Goal: Transaction & Acquisition: Obtain resource

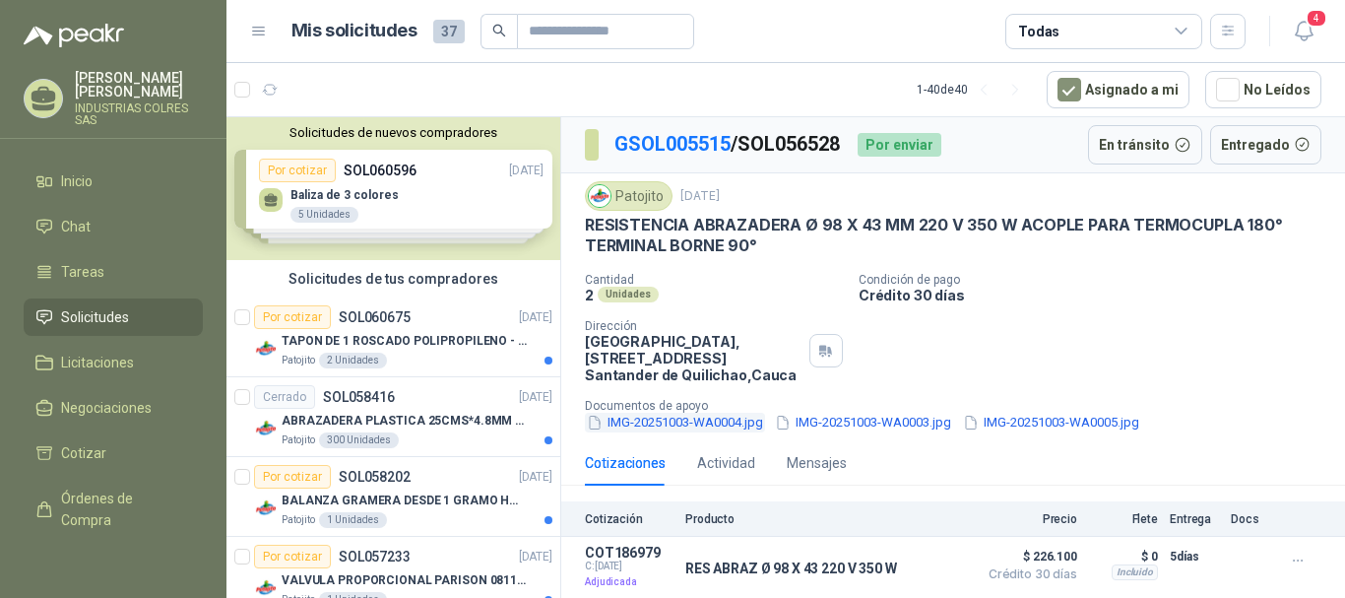
click at [666, 421] on button "IMG-20251003-WA0004.jpg" at bounding box center [675, 423] width 180 height 21
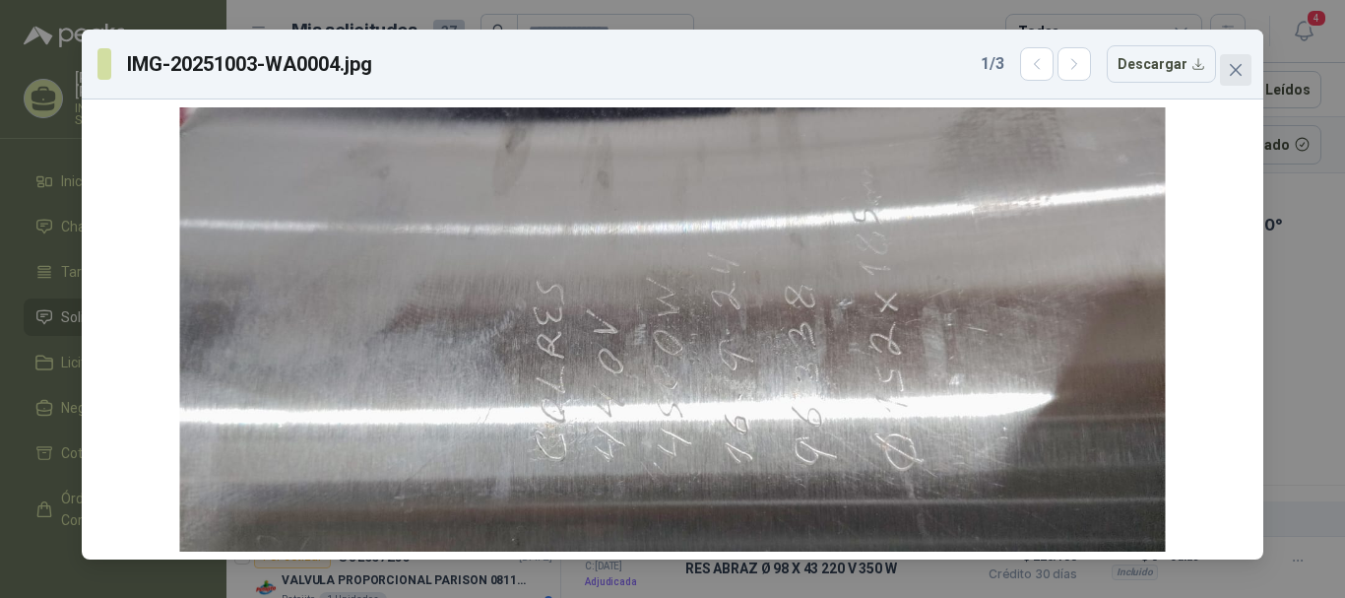
click at [1236, 68] on icon "close" at bounding box center [1236, 70] width 16 height 16
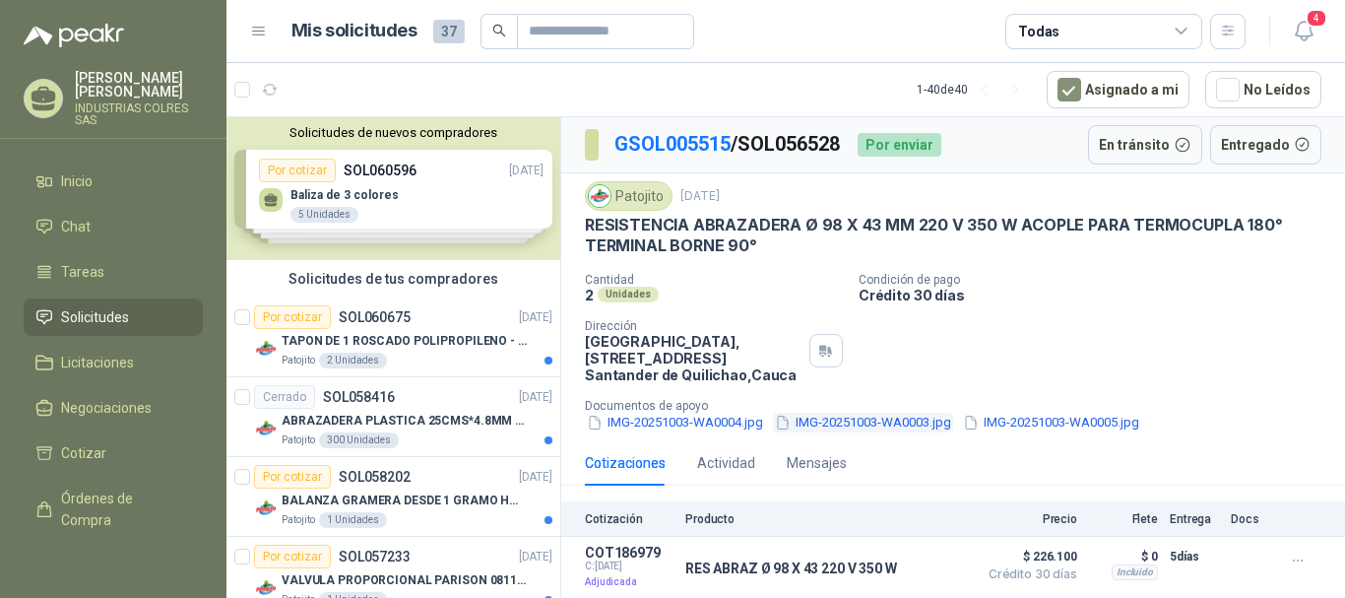
click at [868, 420] on button "IMG-20251003-WA0003.jpg" at bounding box center [863, 423] width 180 height 21
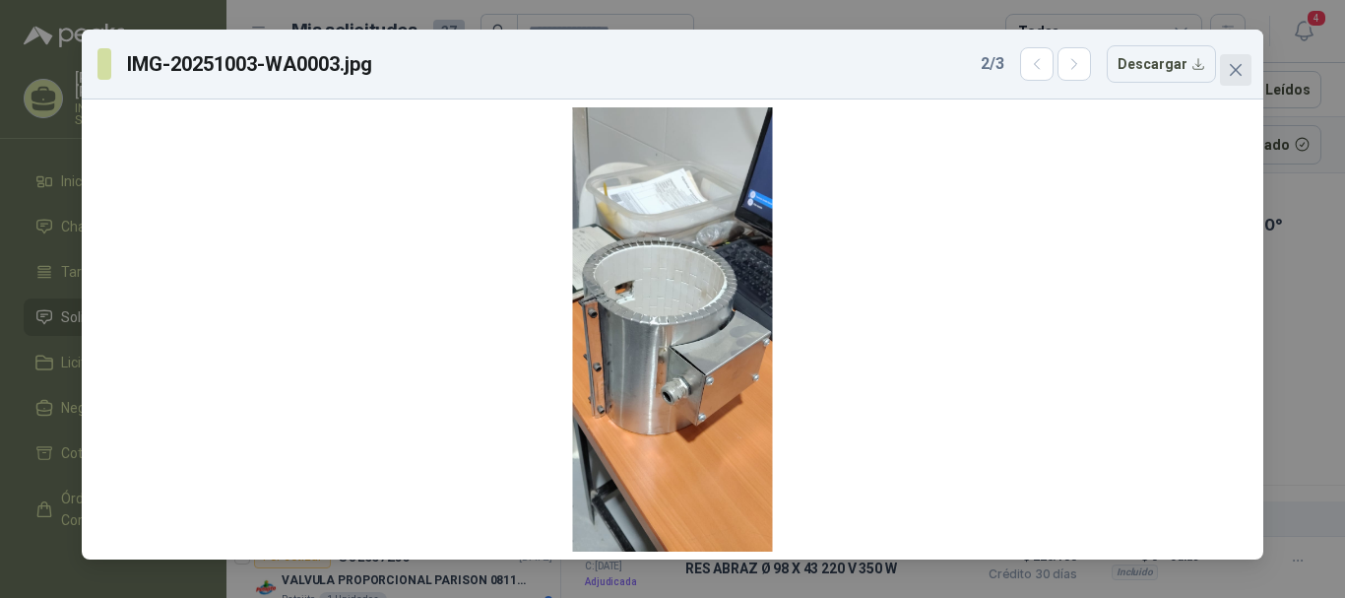
click at [1234, 74] on icon "close" at bounding box center [1236, 70] width 16 height 16
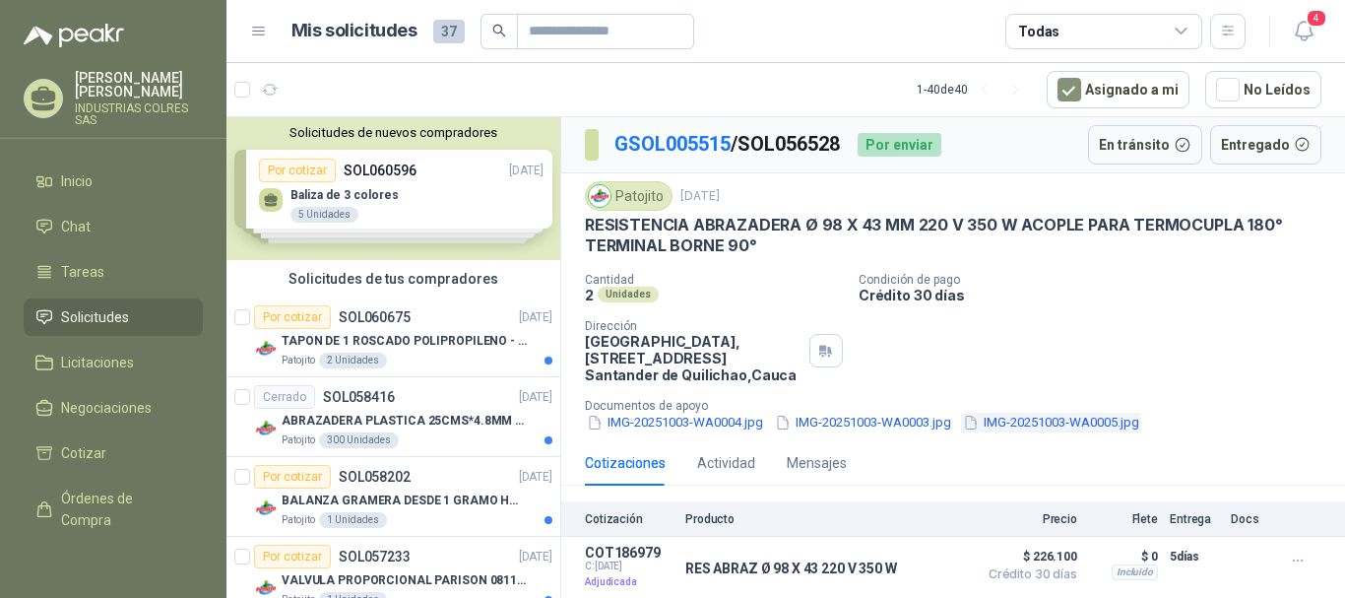
click at [1035, 419] on button "IMG-20251003-WA0005.jpg" at bounding box center [1051, 423] width 180 height 21
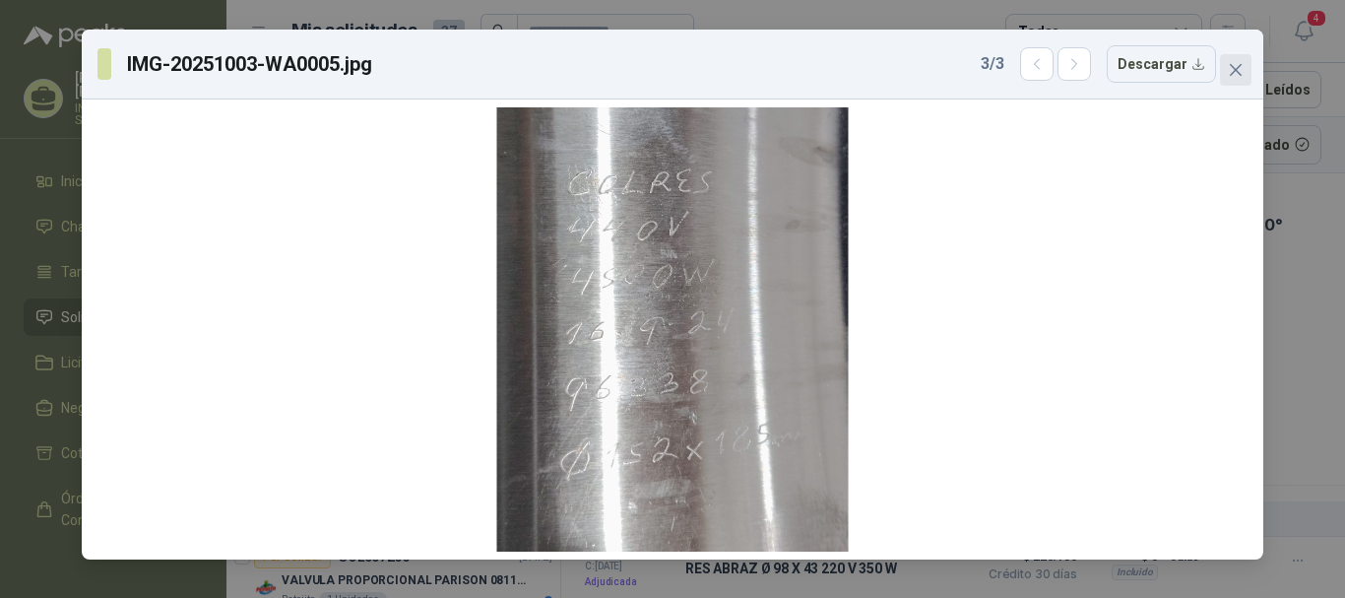
click at [1242, 71] on icon "close" at bounding box center [1236, 70] width 16 height 16
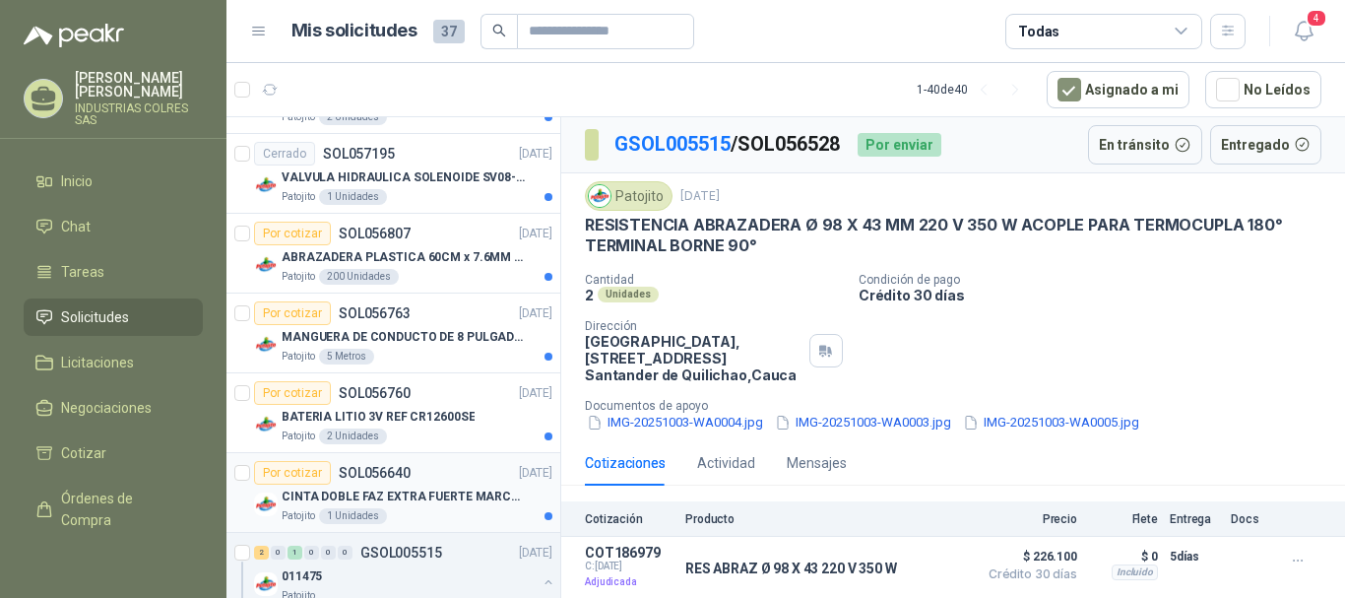
scroll to position [591, 0]
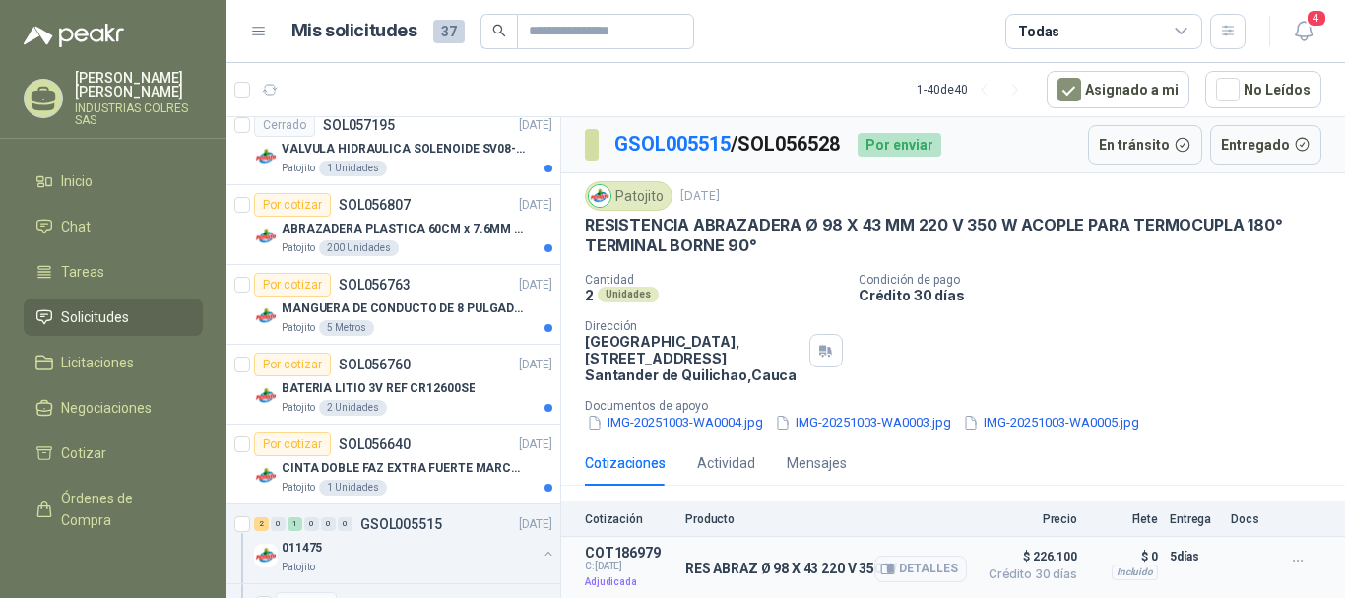
click at [612, 584] on p "Adjudicada" at bounding box center [629, 582] width 89 height 20
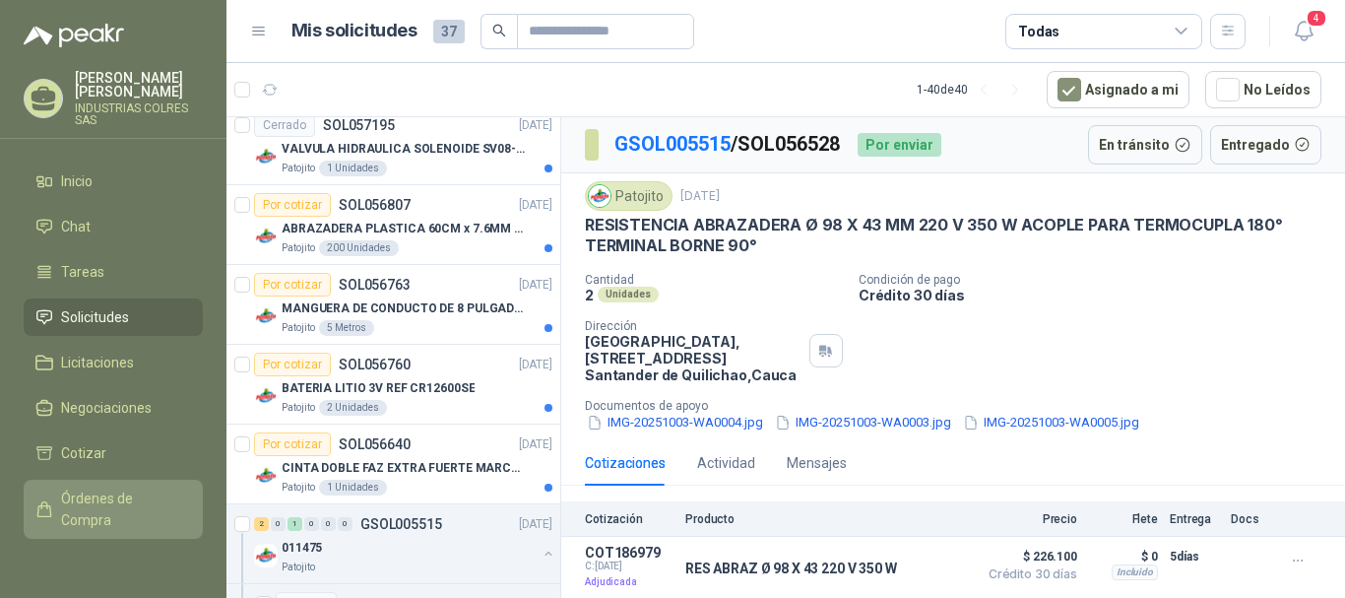
click at [92, 493] on span "Órdenes de Compra" at bounding box center [122, 508] width 123 height 43
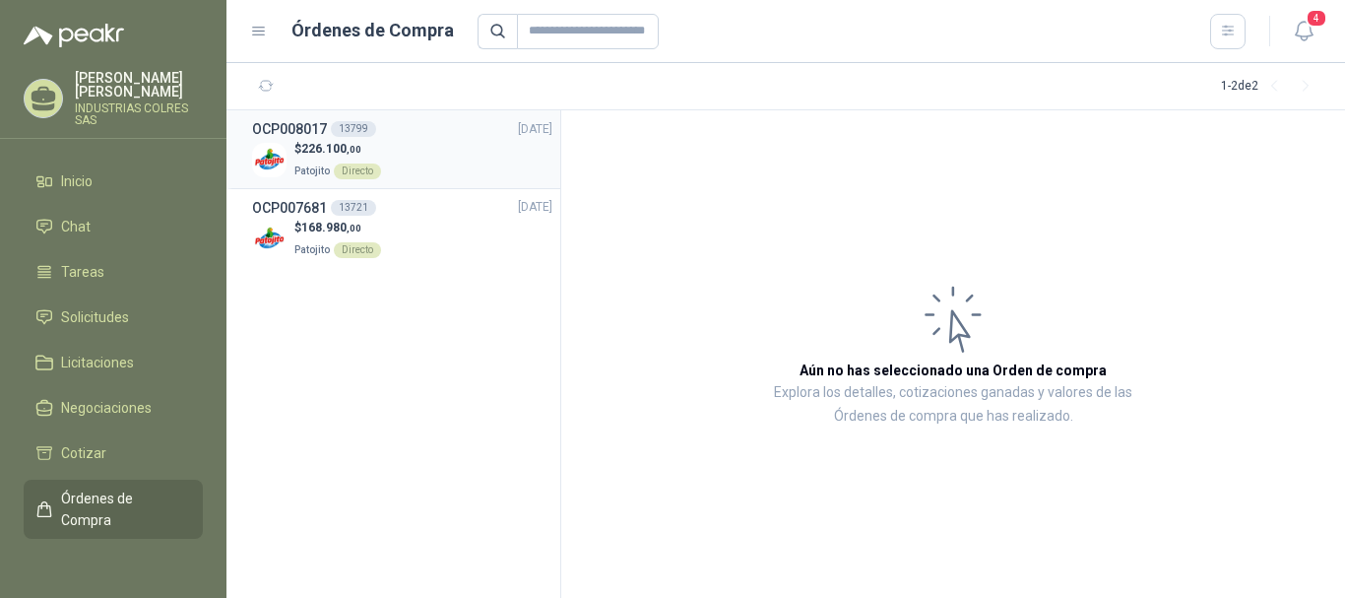
click at [302, 144] on p "$ 226.100 ,00" at bounding box center [337, 149] width 87 height 19
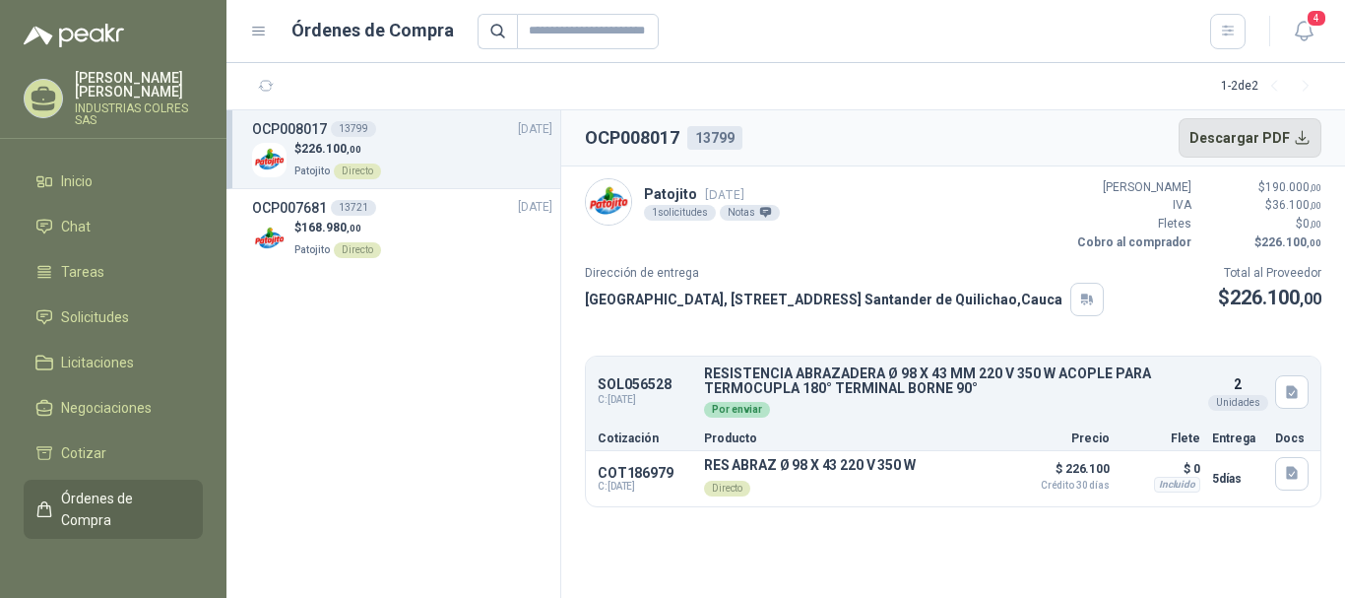
click at [1265, 145] on button "Descargar PDF" at bounding box center [1251, 137] width 144 height 39
